Goal: Check status

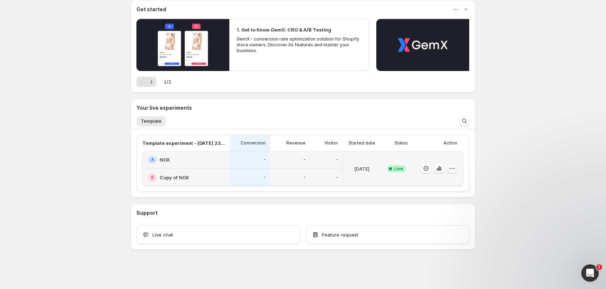
click at [453, 169] on icon "button" at bounding box center [452, 168] width 1 height 1
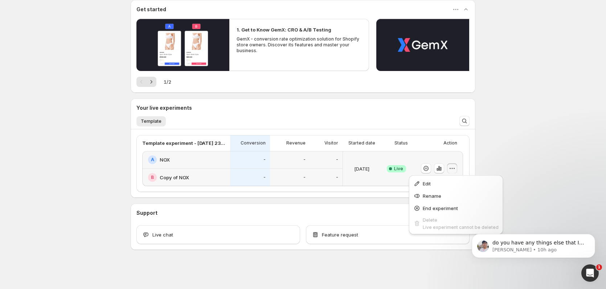
click at [453, 167] on icon "button" at bounding box center [451, 168] width 7 height 7
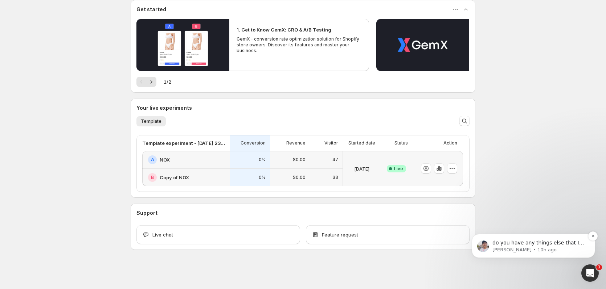
click at [533, 243] on p "do you have any things else that I can assist you with" at bounding box center [539, 243] width 94 height 7
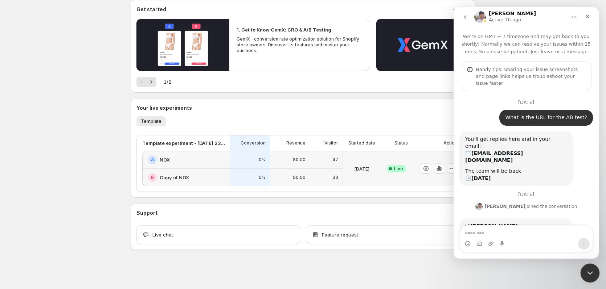
scroll to position [1, 0]
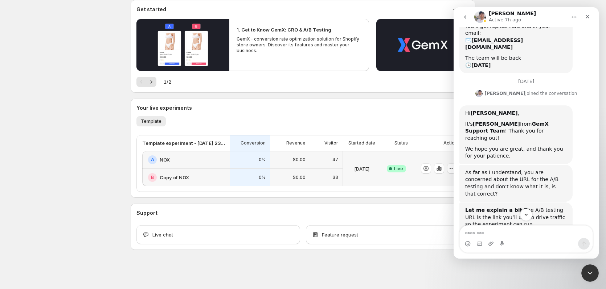
drag, startPoint x: 523, startPoint y: 155, endPoint x: 611, endPoint y: 196, distance: 96.7
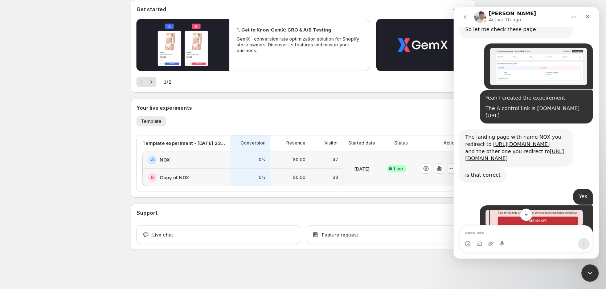
scroll to position [4412, 0]
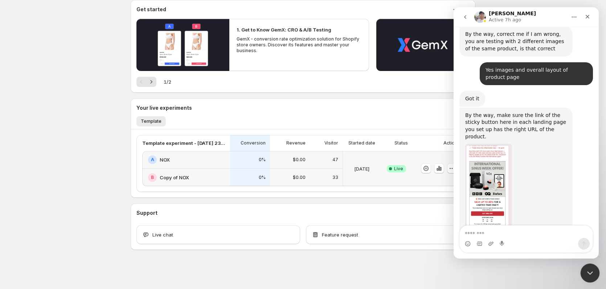
drag, startPoint x: 588, startPoint y: 273, endPoint x: 1135, endPoint y: 513, distance: 597.4
click at [587, 273] on icon "Close Intercom Messenger" at bounding box center [588, 272] width 9 height 9
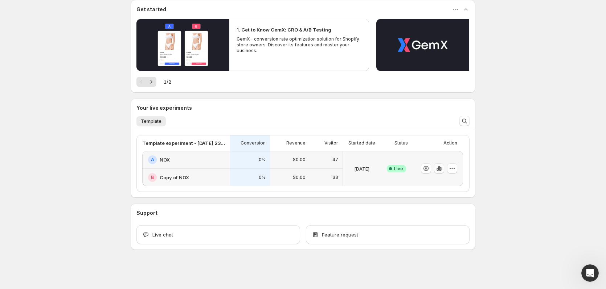
click at [441, 169] on icon "button" at bounding box center [438, 168] width 7 height 7
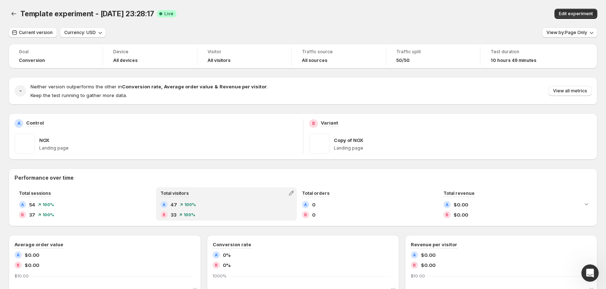
click at [222, 204] on div "A 47 100 %" at bounding box center [226, 204] width 132 height 7
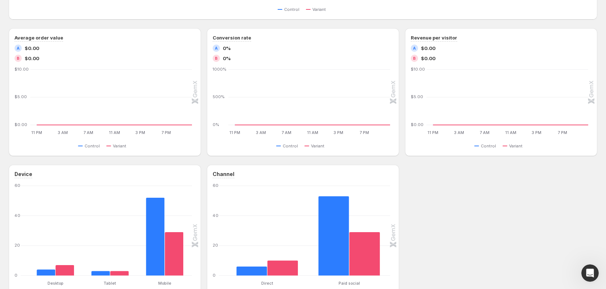
scroll to position [353, 0]
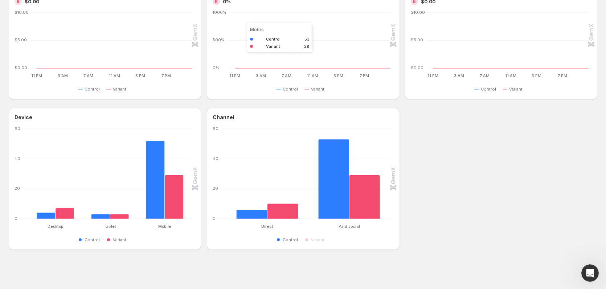
click at [329, 173] on rect "Control 53" at bounding box center [334, 174] width 31 height 90
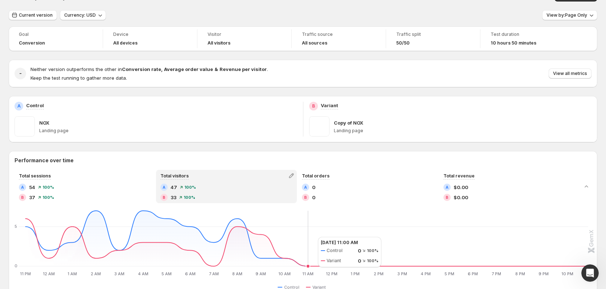
scroll to position [0, 0]
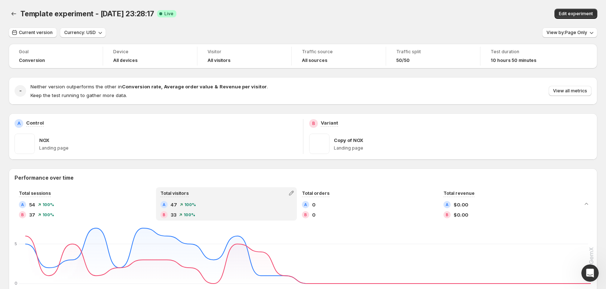
click at [128, 62] on h4 "All devices" at bounding box center [125, 61] width 24 height 6
click at [121, 53] on span "Device" at bounding box center [150, 52] width 74 height 6
click at [578, 28] on button "View by: Page Only" at bounding box center [569, 33] width 55 height 10
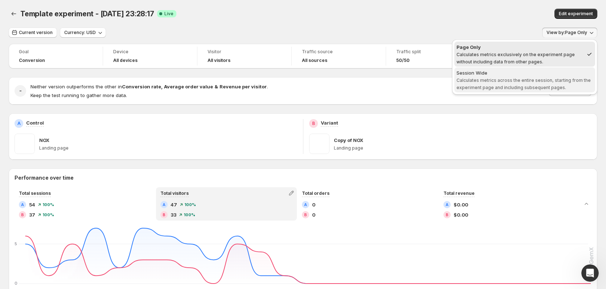
click at [526, 75] on div "Session Wide" at bounding box center [524, 72] width 136 height 7
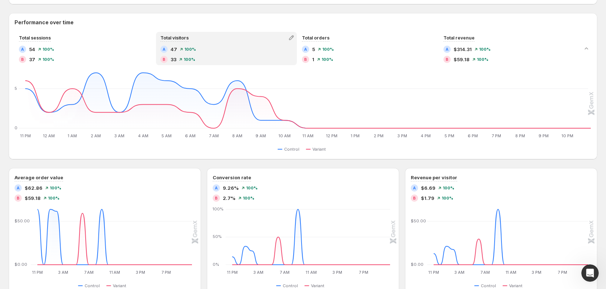
scroll to position [207, 0]
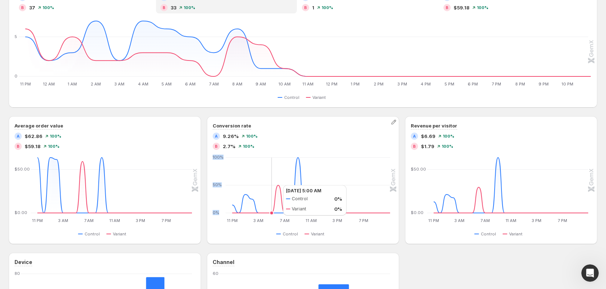
click at [276, 185] on icon "11 PM 11 PM 3 AM 3 AM 7 AM 7 AM 11 AM 11 AM 3 PM 3 PM 7 PM 7 PM 0% 50% 100% 11 …" at bounding box center [301, 190] width 177 height 68
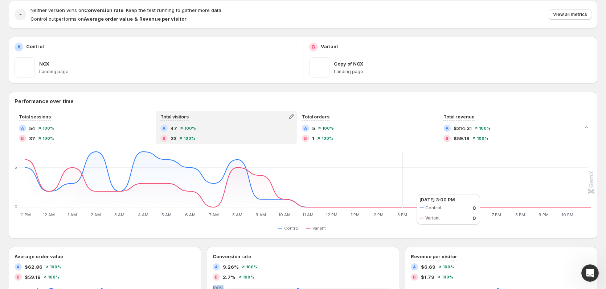
scroll to position [62, 0]
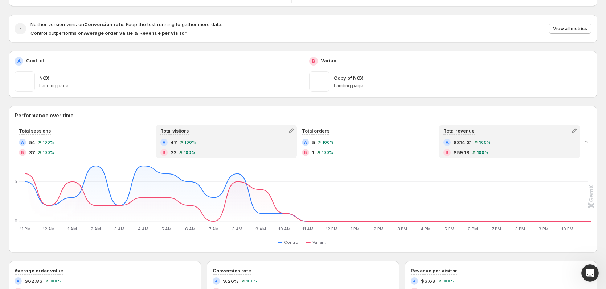
click at [465, 154] on span "$59.18" at bounding box center [461, 152] width 16 height 7
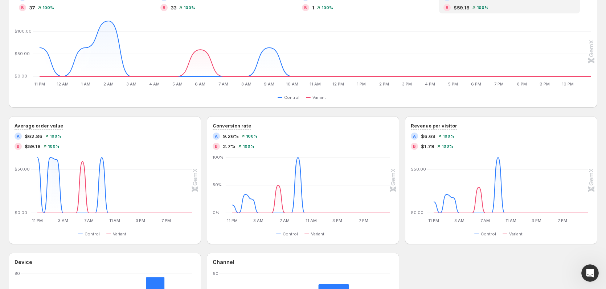
scroll to position [171, 0]
